Goal: Task Accomplishment & Management: Use online tool/utility

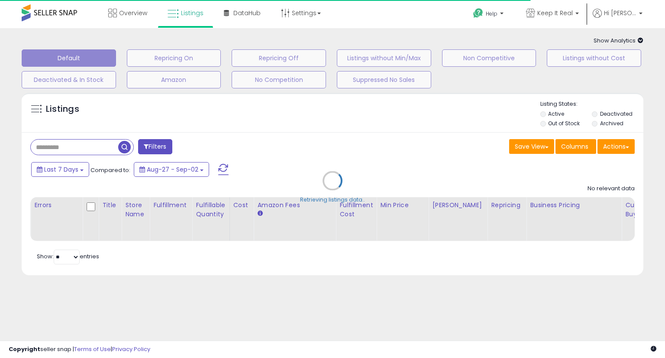
click at [620, 148] on div "Retrieving listings data.." at bounding box center [332, 186] width 635 height 197
type input "**********"
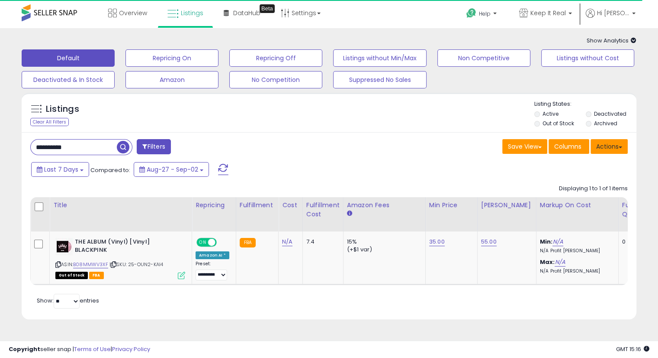
click at [616, 145] on button "Actions" at bounding box center [609, 146] width 37 height 15
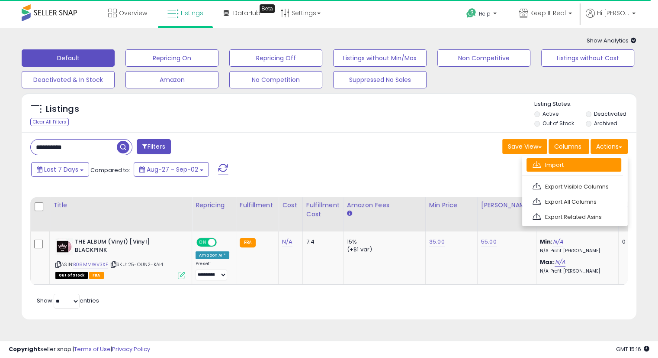
click at [561, 164] on link "Import" at bounding box center [574, 164] width 95 height 13
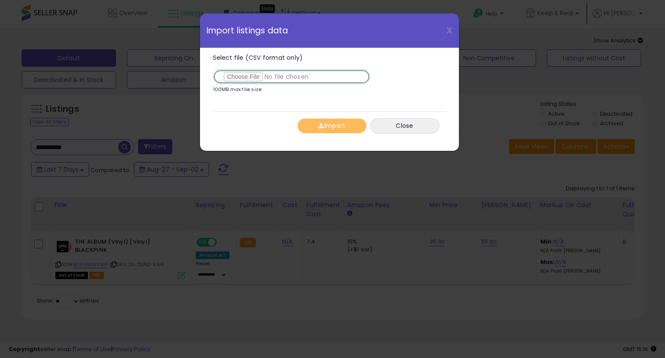
click at [237, 75] on input "Select file (CSV format only)" at bounding box center [291, 76] width 157 height 15
type input "**********"
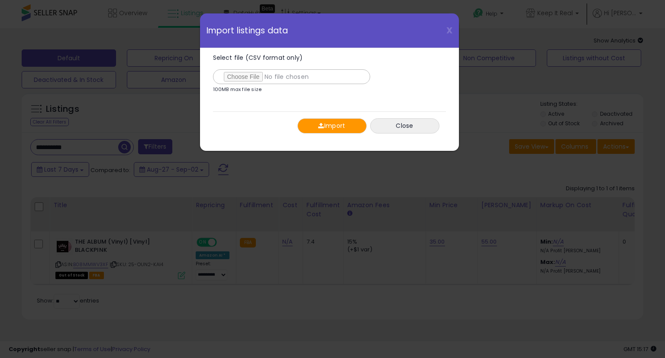
click at [326, 125] on button "Import" at bounding box center [331, 125] width 69 height 15
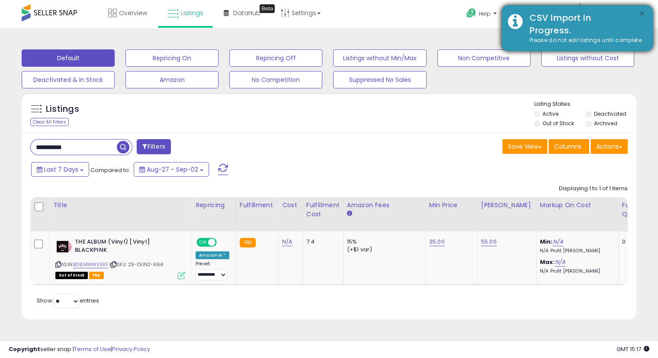
click at [640, 11] on button "×" at bounding box center [642, 14] width 7 height 11
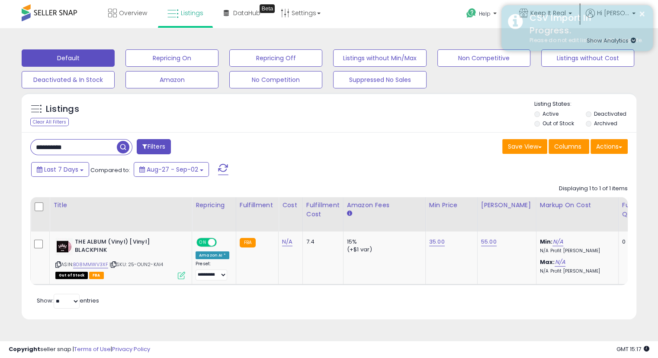
click at [626, 11] on div "× CSV Import In Progress. Please do not edit listings until complete." at bounding box center [578, 28] width 152 height 46
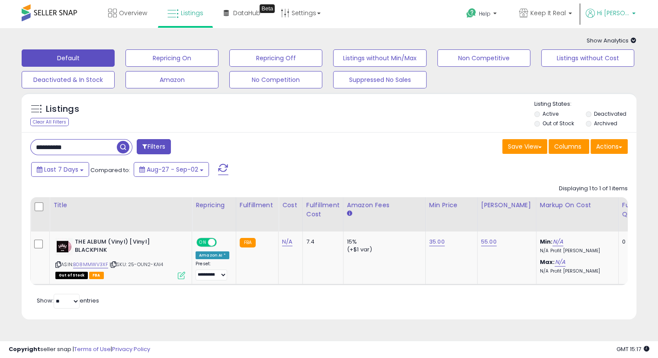
click at [611, 15] on span "Hi [PERSON_NAME]" at bounding box center [613, 13] width 32 height 9
click at [613, 43] on link "Account" at bounding box center [616, 46] width 23 height 8
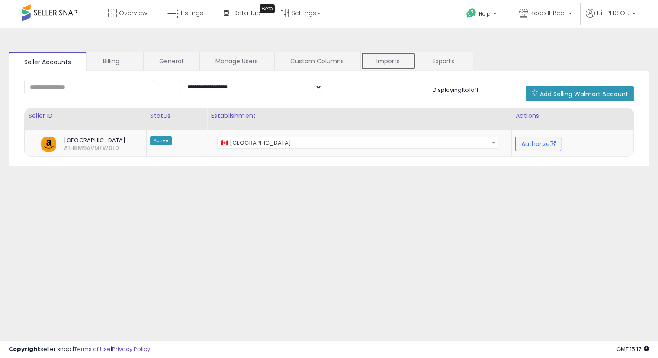
click at [384, 61] on link "Imports" at bounding box center [388, 61] width 55 height 18
